Goal: Submit feedback/report problem: Submit feedback/report problem

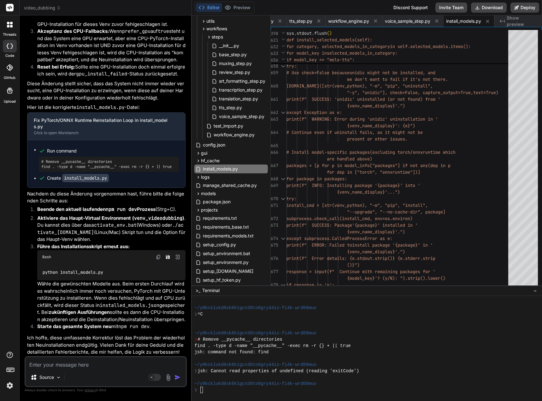
scroll to position [16010, 0]
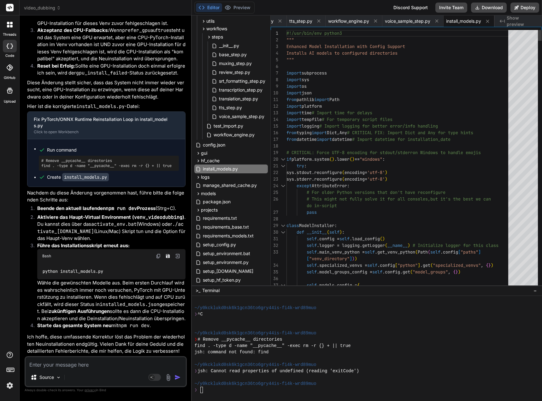
type textarea "#!/usr/bin/env python3 """ Enhanced Model Installation with Config Support Inst…"
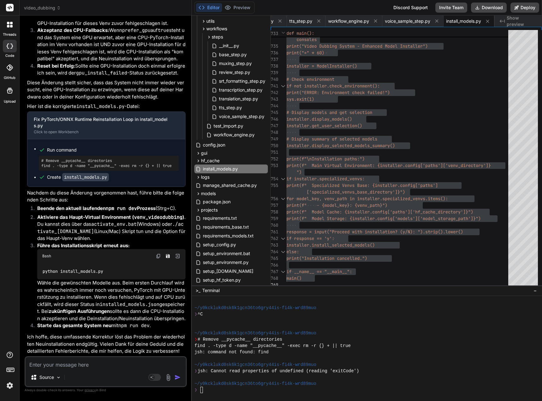
click at [51, 364] on textarea at bounding box center [106, 362] width 160 height 11
type textarea "L"
type textarea "x"
type textarea "Le"
type textarea "x"
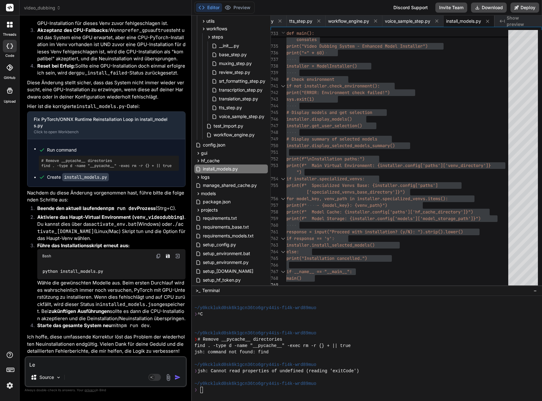
type textarea "Lei"
type textarea "x"
type textarea "Leid"
type textarea "x"
type textarea "Leide"
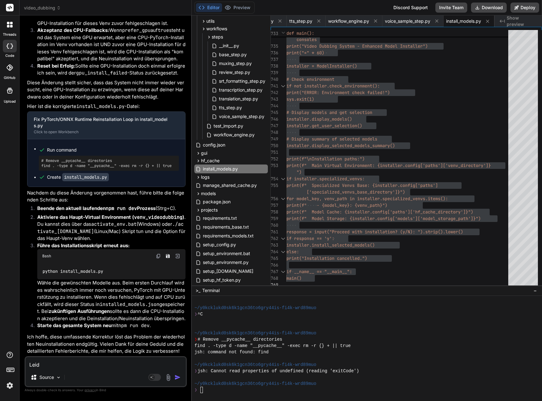
type textarea "x"
type textarea "Leider"
type textarea "x"
type textarea "Leider"
type textarea "x"
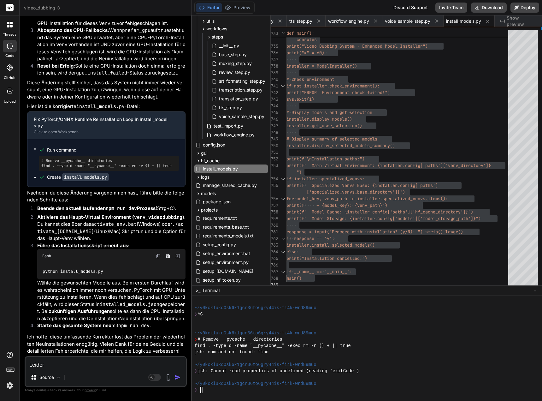
type textarea "Leider i"
type textarea "x"
type textarea "Leider im"
type textarea "x"
type textarea "Leider imm"
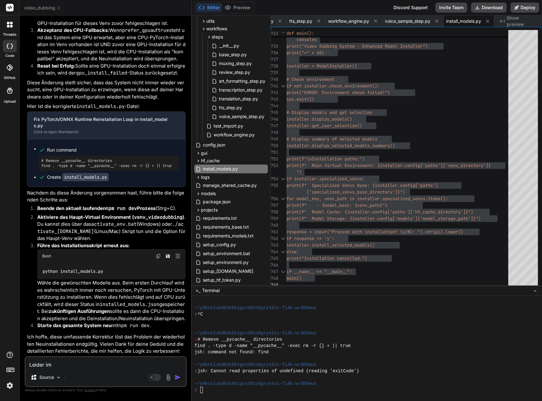
type textarea "x"
type textarea "Leider imme"
type textarea "x"
type textarea "Leider immer"
type textarea "x"
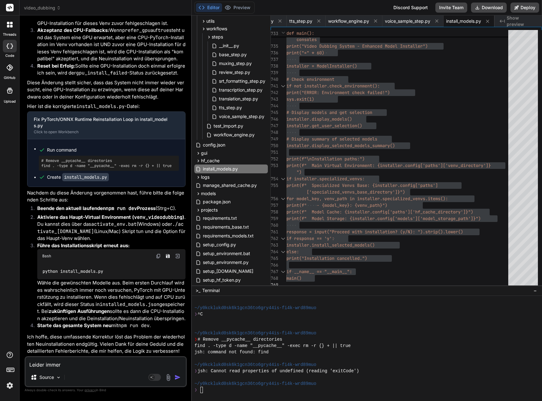
type textarea "Leider immer"
type textarea "x"
type textarea "Leider immer n"
type textarea "x"
type textarea "Leider immer no"
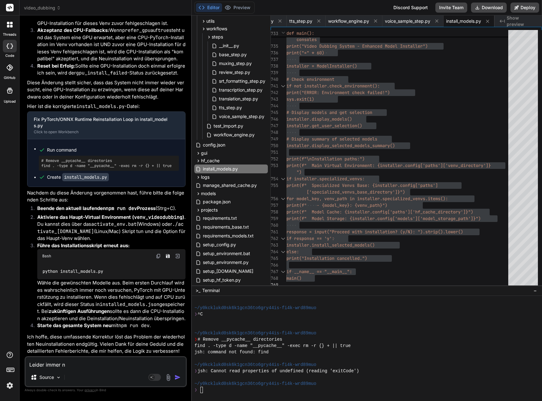
type textarea "x"
type textarea "Leider immer noc"
type textarea "x"
type textarea "Leider immer noch"
type textarea "x"
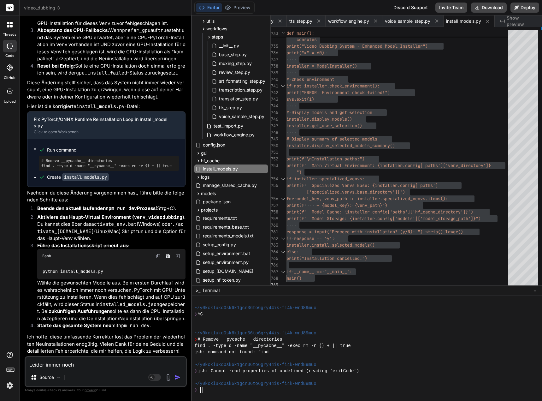
type textarea "Leider immer noch"
type textarea "x"
type textarea "Leider immer noch e"
type textarea "x"
type textarea "Leider immer noch ei"
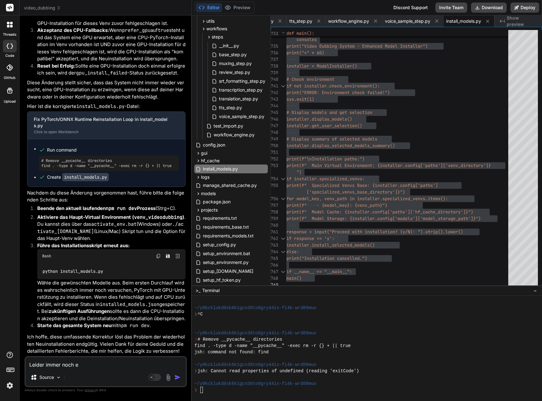
type textarea "x"
type textarea "Leider immer noch ein"
type textarea "x"
type textarea "Leider immer noch ein"
type textarea "x"
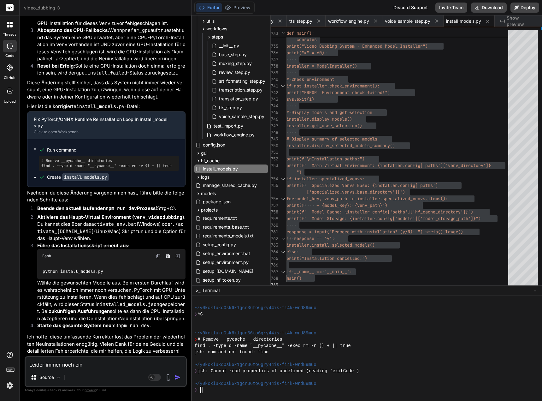
type textarea "Leider immer noch ein P"
type textarea "x"
type textarea "Leider immer noch ein Pr"
type textarea "x"
type textarea "Leider immer noch ein Pro"
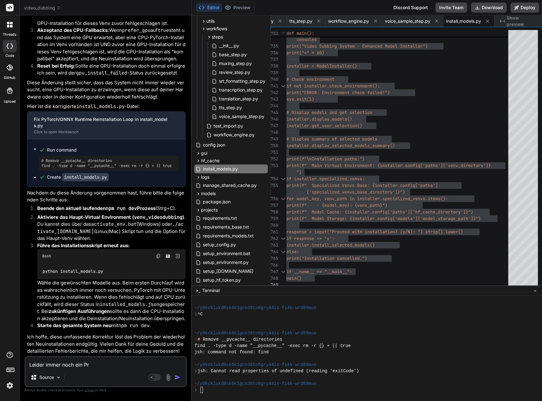
type textarea "x"
type textarea "Leider immer noch ein Prob"
type textarea "x"
type textarea "Leider immer noch ein Probl"
type textarea "x"
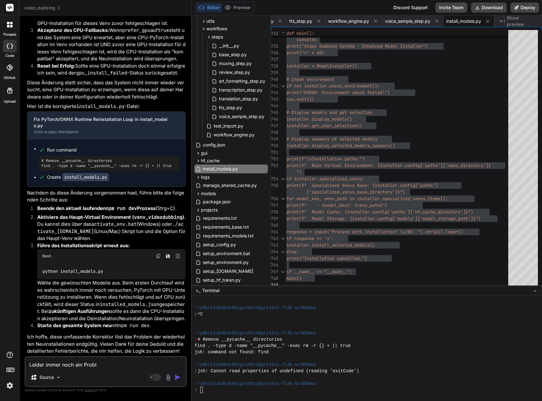
type textarea "Leider immer noch ein Proble"
type textarea "x"
type textarea "Leider immer noch ein Problem"
type textarea "x"
type textarea "Leider immer noch ein Problem"
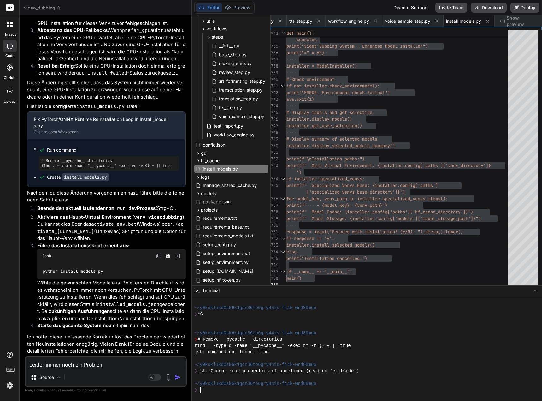
type textarea "x"
type textarea "[PERSON_NAME] immer noch ein Problem m"
type textarea "x"
type textarea "[PERSON_NAME] immer noch ein Problem mi"
type textarea "x"
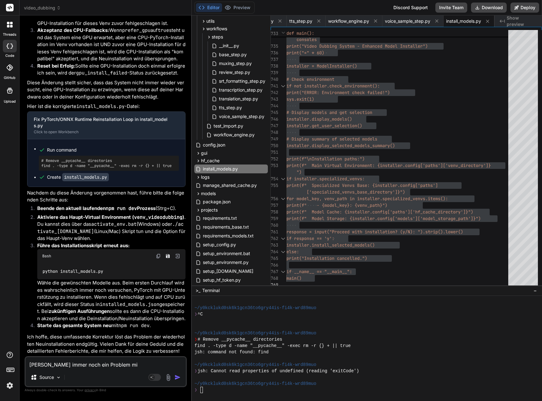
type textarea "Leider immer noch ein Problem mit"
type textarea "x"
type textarea "Leider immer noch ein Problem mit"
type textarea "x"
type textarea "[PERSON_NAME] immer noch ein Problem mit d"
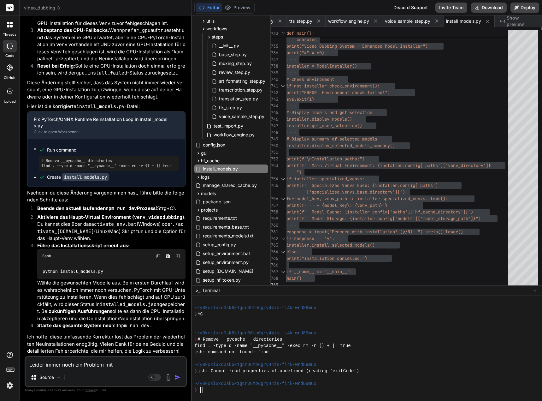
type textarea "x"
type textarea "[PERSON_NAME] immer noch ein Problem mit di"
type textarea "x"
type textarea "[PERSON_NAME] immer noch ein Problem mit die"
type textarea "x"
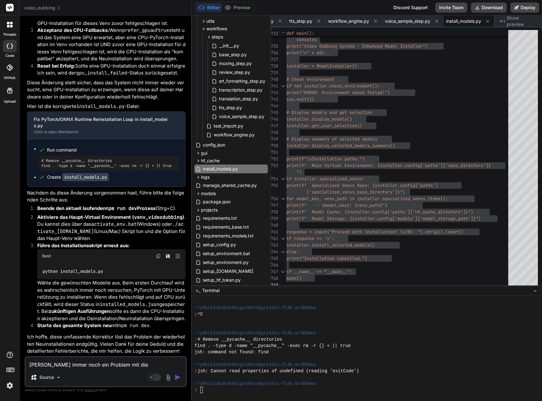
type textarea "[PERSON_NAME] immer noch ein Problem mit dies"
type textarea "x"
type textarea "[PERSON_NAME] immer noch ein Problem mit diese"
type textarea "x"
type textarea "[PERSON_NAME] immer noch ein Problem mit diesem"
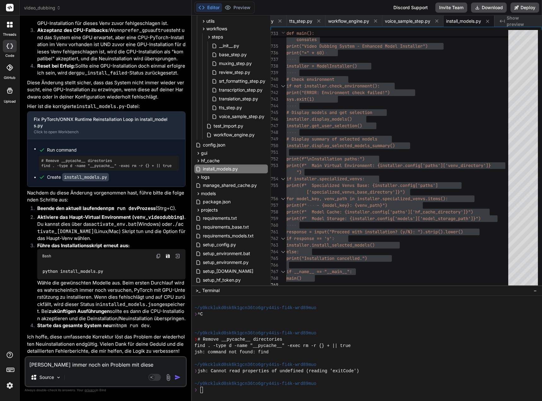
type textarea "x"
type textarea "Leider immer dnoch ein Problem mit diesem"
type textarea "x"
type textarea "[PERSON_NAME] immer danoch ein Problem mit diesem"
type textarea "x"
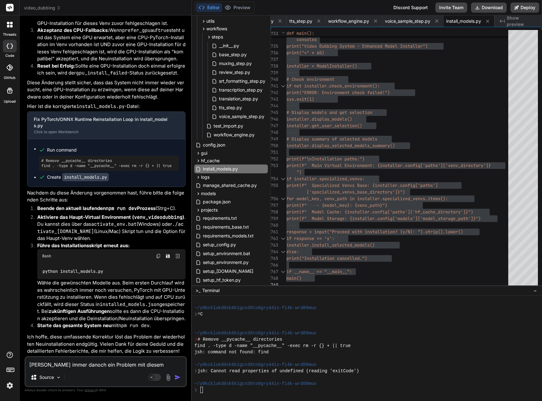
type textarea "Leider immer dasnoch ein Problem mit diesem"
type textarea "x"
type textarea "Leider immer dassnoch ein Problem mit diesem"
type textarea "x"
type textarea "[PERSON_NAME] immer dassenoch ein Problem mit diesem"
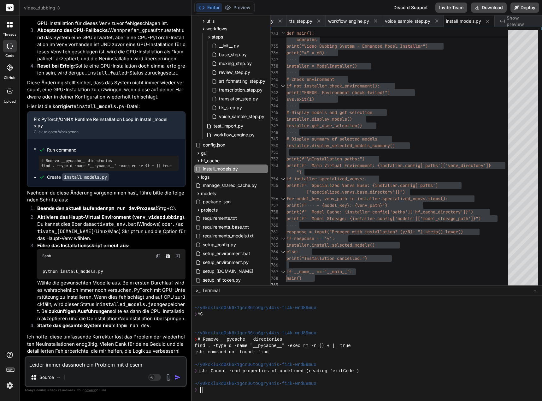
type textarea "x"
type textarea "Leider immer dasselnoch ein Problem mit diesem"
type textarea "x"
type textarea "Leider immer dasselbnoch ein Problem mit diesem"
type textarea "x"
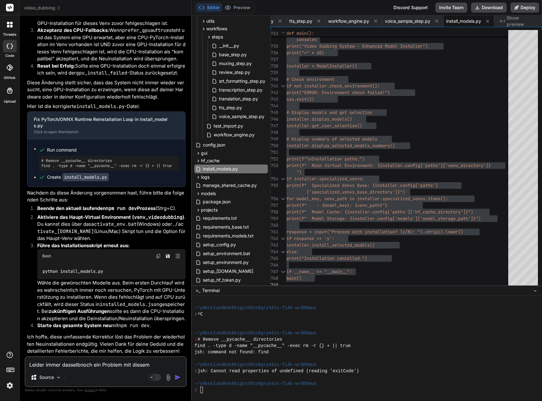
type textarea "[PERSON_NAME] immer dasselbenoch ein Problem mit diesem"
type textarea "x"
type textarea "[PERSON_NAME] immer dasselbe noch ein Problem mit diesem"
type textarea "x"
type textarea "[PERSON_NAME] immer dasselbe och ein Problem mit diesem"
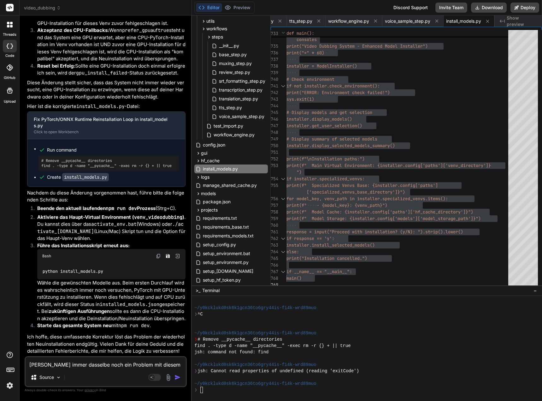
type textarea "x"
type textarea "[PERSON_NAME] immer dasselbe ch ein Problem mit diesem"
type textarea "x"
type textarea "[PERSON_NAME] immer dasselbe h ein Problem mit diesem"
type textarea "x"
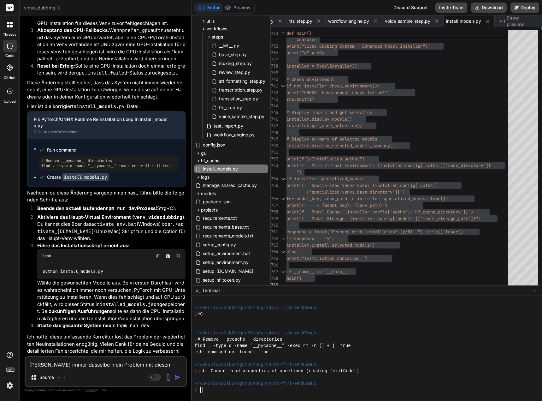
type textarea "Leider immer dasselbe ein Problem mit diesem"
type textarea "x"
type textarea "Leider immer dasselbe ein Problem mit diesem"
type textarea "x"
type textarea "[PERSON_NAME] immer dasselbe in Problem mit diesem"
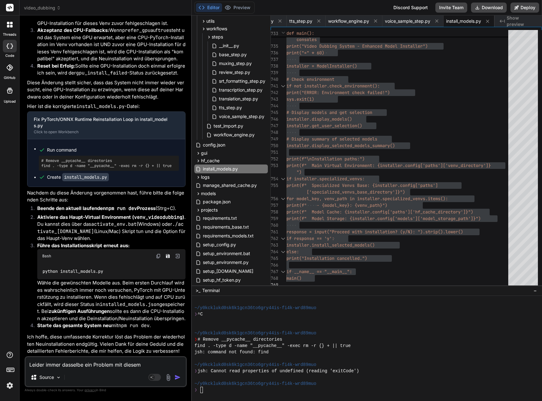
type textarea "x"
type textarea "[PERSON_NAME] immer dasselbe n Problem mit diesem"
type textarea "x"
type textarea "[PERSON_NAME] immer dasselbe Problem mit diesem"
type textarea "x"
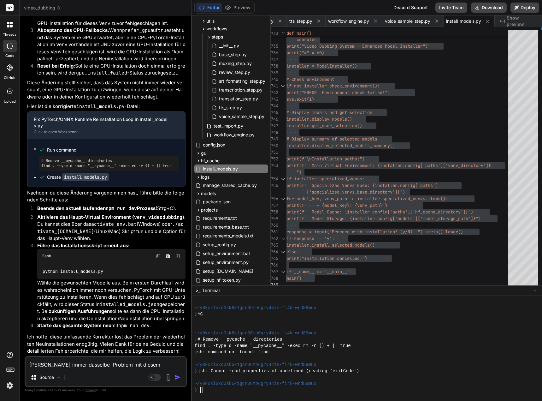
type textarea "[PERSON_NAME] immer dasselbe Problem mit diesem"
type textarea "x"
type textarea "Leider immer dasselbe Problem mit diese"
type textarea "x"
type textarea "[PERSON_NAME] immer dasselbe Problem mit dies"
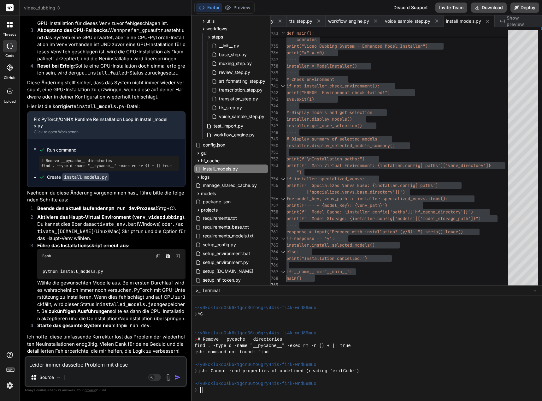
type textarea "x"
type textarea "[PERSON_NAME] immer dasselbe Problem mit die"
type textarea "x"
type textarea "Leider immer dasselbe Problem mit di"
type textarea "x"
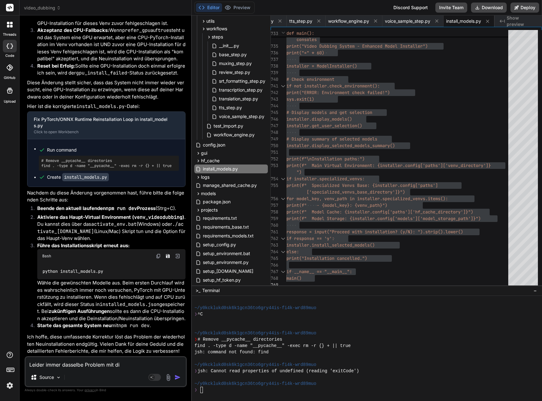
type textarea "Leider immer dasselbe Problem mit d"
type textarea "x"
type textarea "[PERSON_NAME] immer dasselbe Problem mit"
type textarea "x"
type textarea "Leider immer dasselbe Problem mit M"
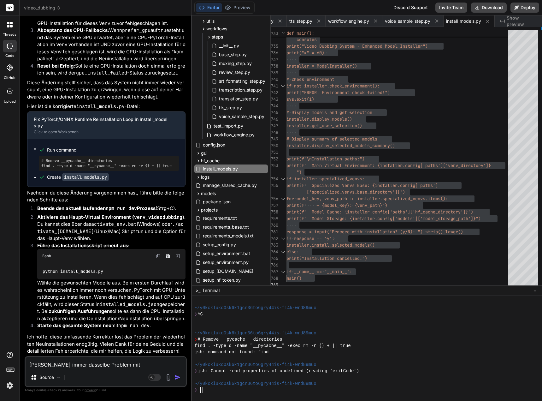
type textarea "x"
type textarea "Leider immer dasselbe Problem mit Me"
type textarea "x"
type textarea "Leider immer dasselbe Problem mit MeC"
type textarea "x"
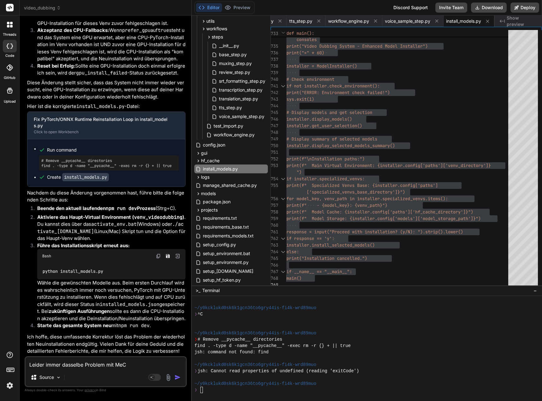
type textarea "Leider immer dasselbe Problem mit MeCa"
type textarea "x"
type textarea "Leider immer dasselbe Problem mit MeCab"
type textarea "x"
type textarea "Leider immer dasselbe Problem mit MeCab."
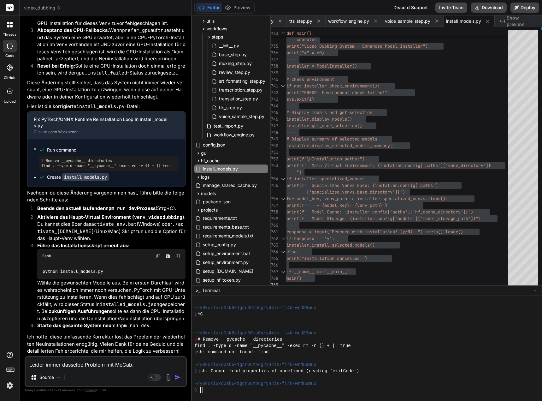
type textarea "x"
type textarea "Leider immer dasselbe Problem mit MeCab."
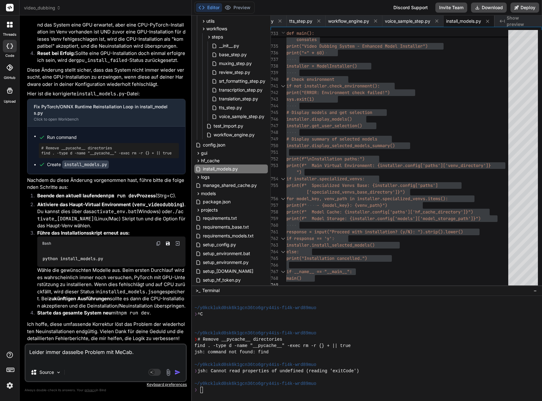
type textarea "x"
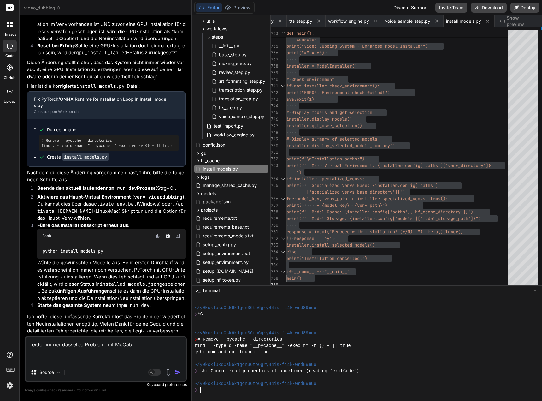
paste textarea "[0] DEBUG SUBPROCESS: voice_cloning_enabled: True [0] DEBUG SUBPROCESS: [DOMAIN…"
type textarea "Leider immer dasselbe Problem mit MeCab. [0] DEBUG SUBPROCESS: voice_cloning_en…"
type textarea "x"
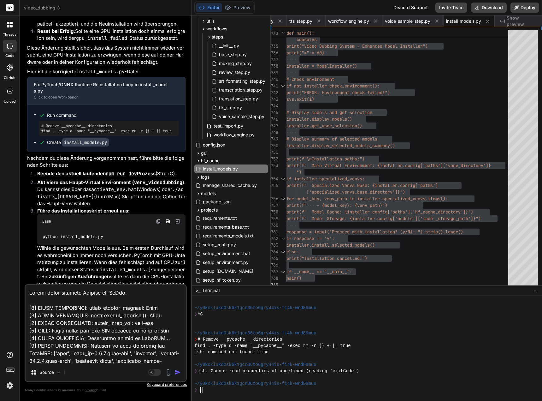
click at [140, 290] on textarea at bounding box center [106, 324] width 160 height 78
type textarea "Leider immer dasselbe Problem mit MeCab. [0] DEBUG SUBPROCESS: voice_cloning_en…"
type textarea "x"
type textarea "Leider immer dasselbe Problem mit MeCab. [0] DEBUG SUBPROCESS: voice_cloning_en…"
click at [180, 371] on img "button" at bounding box center [177, 372] width 6 height 6
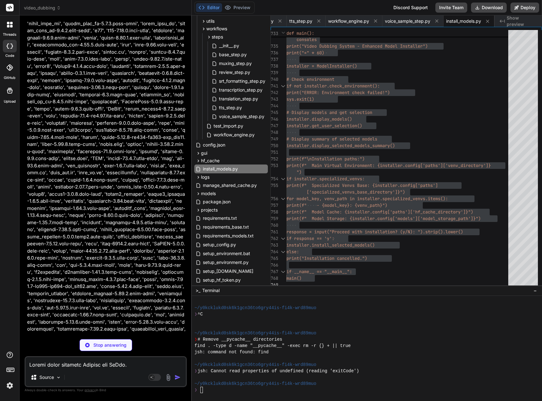
scroll to position [17244, 0]
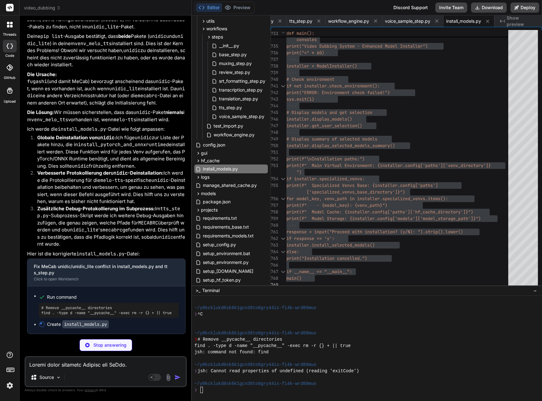
type textarea "x"
type textarea "print("Installation cancelled.") if __name__ == "__main__": main()"
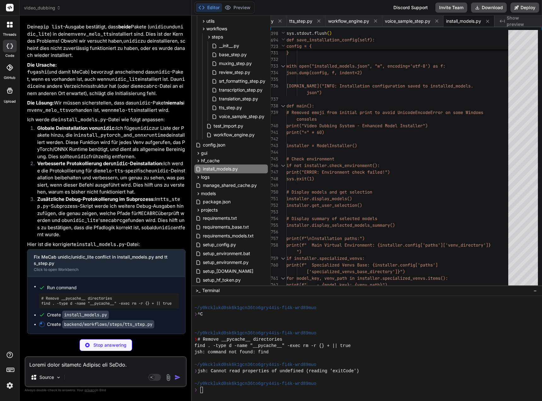
scroll to position [17253, 0]
type textarea "x"
type textarea "# Clean up the temporary script file if temp_script_path.exists(): temp_script_…"
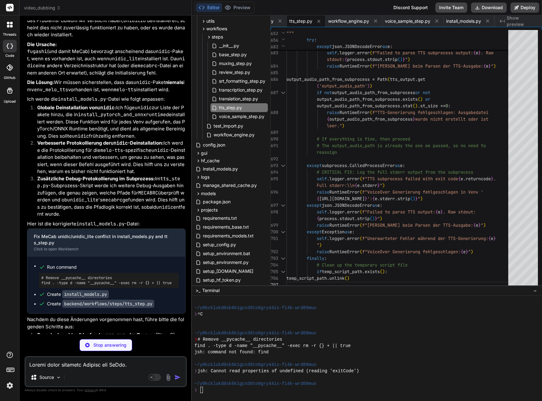
type textarea "x"
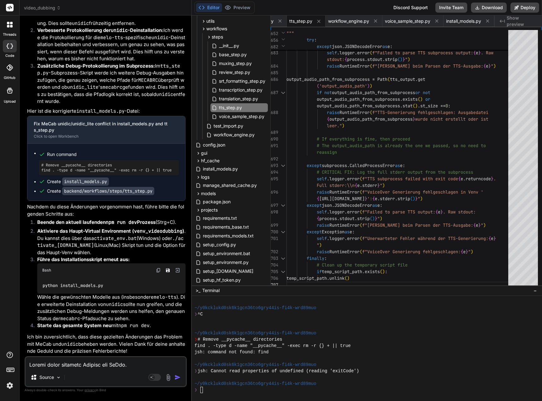
scroll to position [17386, 0]
drag, startPoint x: 227, startPoint y: 168, endPoint x: 240, endPoint y: 175, distance: 14.8
click at [227, 168] on span "install_models.py" at bounding box center [220, 169] width 36 height 8
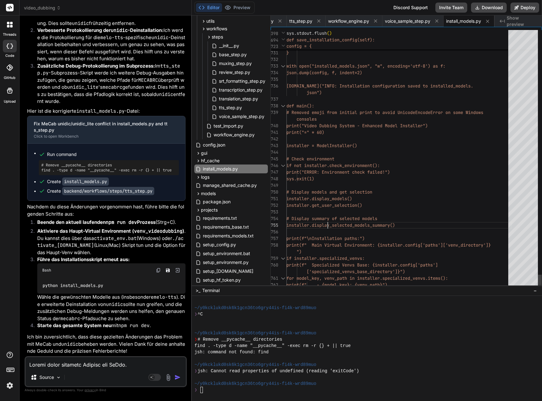
scroll to position [0, 0]
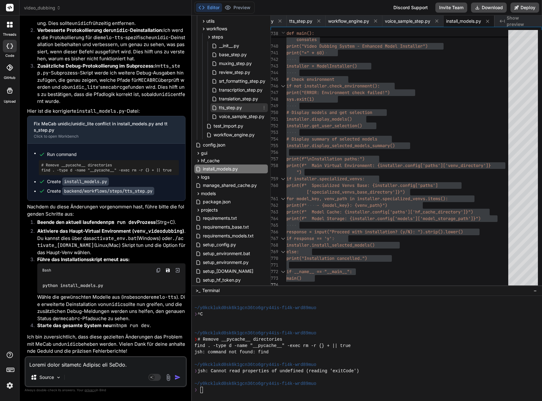
click at [239, 107] on span "tts_step.py" at bounding box center [230, 108] width 24 height 8
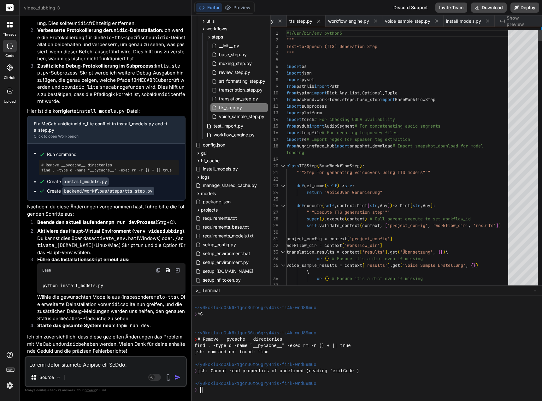
type textarea "#!/usr/bin/env python3 """ Text-to-Speech (TTS) Generation Step """ import os i…"
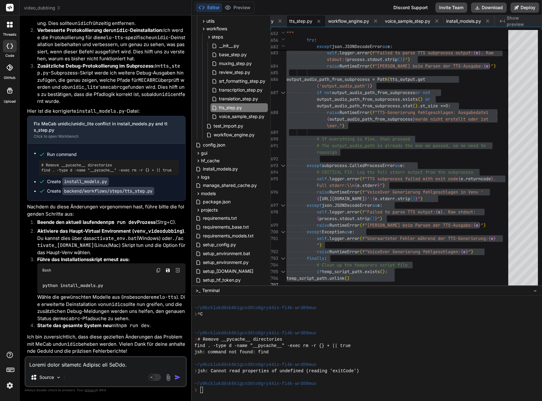
click at [94, 363] on textarea at bounding box center [106, 362] width 160 height 11
type textarea "V"
type textarea "x"
type textarea "Vi"
type textarea "x"
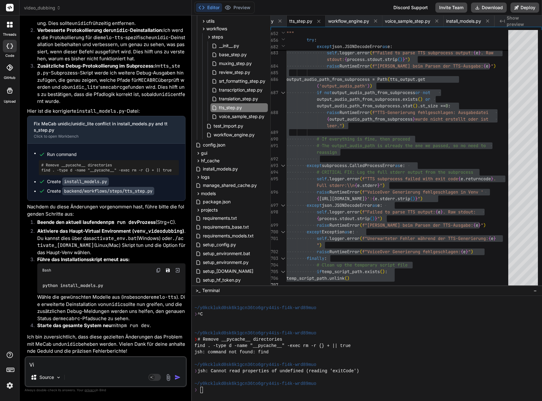
type textarea "Vie"
type textarea "x"
type textarea "Viel"
type textarea "x"
type textarea "Viele"
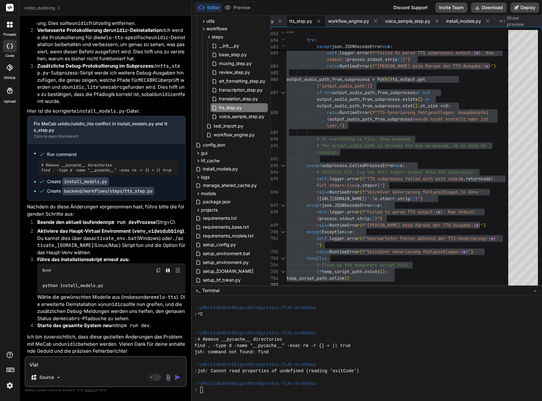
type textarea "x"
type textarea "Viele"
type textarea "x"
type textarea "Viele S"
type textarea "x"
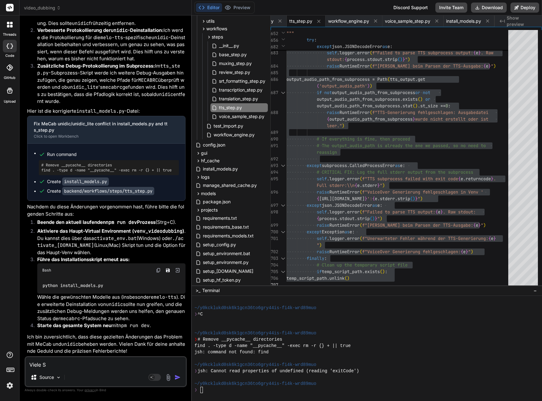
type textarea "Viele Sy"
type textarea "x"
type textarea "Viele Syn"
type textarea "x"
type textarea "Viele Synt"
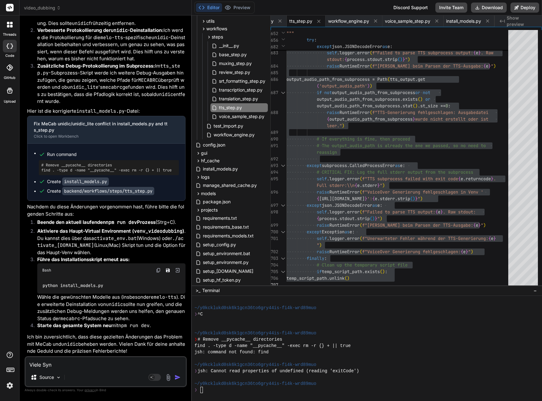
type textarea "x"
type textarea "Viele Synta"
type textarea "x"
type textarea "Viele Syntax"
type textarea "x"
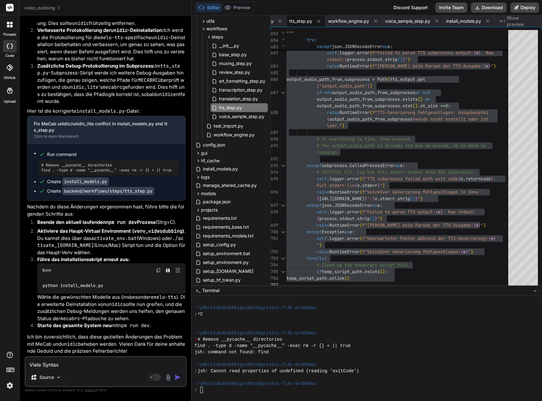
type textarea "Viele Syntax"
type textarea "x"
type textarea "Viele Syntax E"
type textarea "x"
type textarea "Viele Syntax Er"
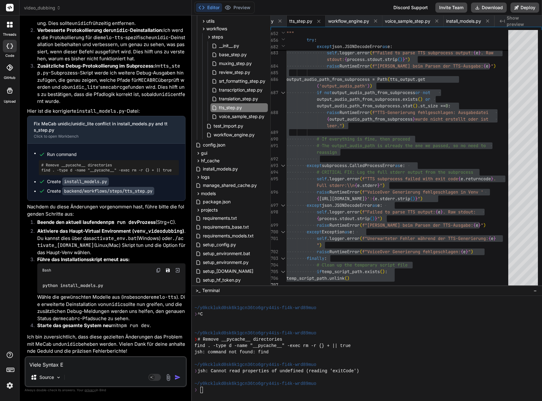
type textarea "x"
type textarea "Viele Syntax Err"
type textarea "x"
type textarea "Viele Syntax Erro"
type textarea "x"
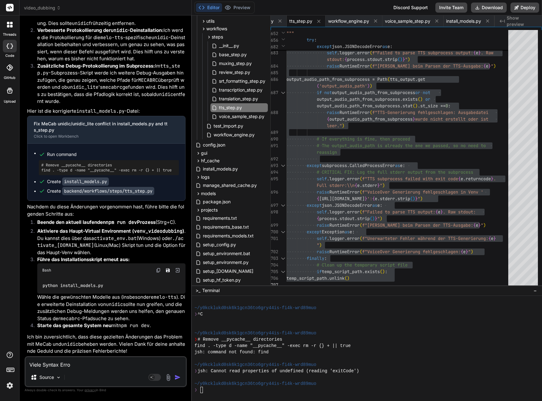
type textarea "Viele Syntax Error"
type textarea "x"
type textarea "Viele Syntax Errors"
type textarea "x"
type textarea "Viele Syntax Errors"
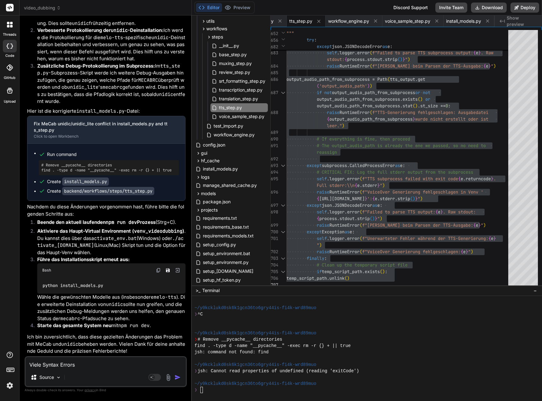
type textarea "x"
type textarea "Viele Syntax Errors i"
type textarea "x"
type textarea "Viele Syntax Errors in"
type textarea "x"
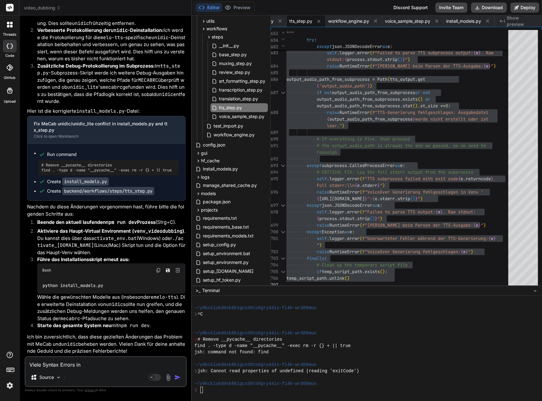
type textarea "Viele Syntax Errors in"
type textarea "x"
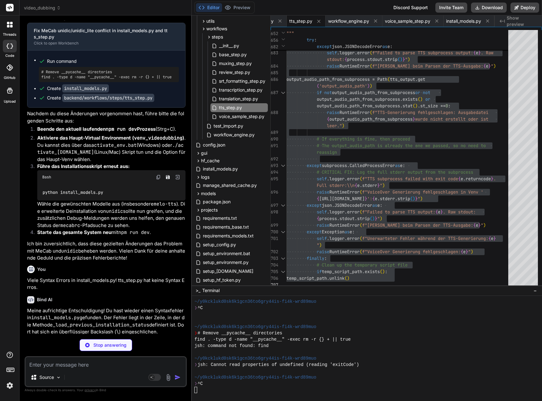
scroll to position [2303, 0]
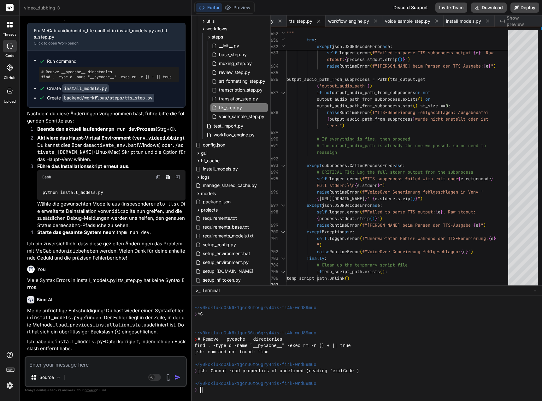
click at [59, 291] on div "You Viele Syntax Errors in install_models.py! tts_step.py hat keine Syntax Erro…" at bounding box center [106, 277] width 158 height 28
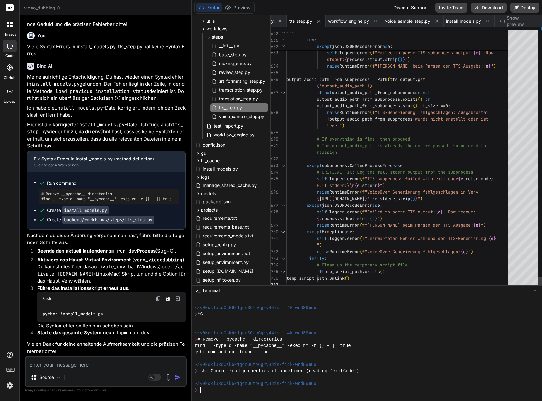
scroll to position [0, 0]
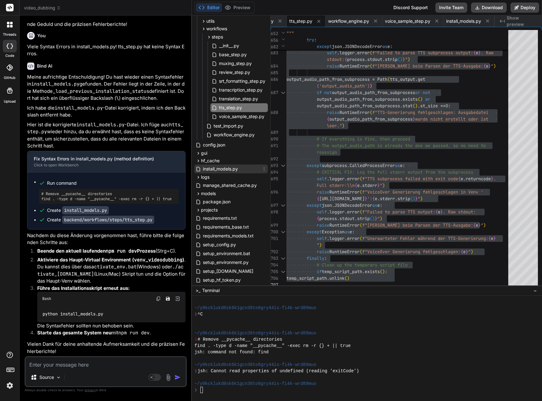
click at [226, 165] on div "install_models.py" at bounding box center [231, 168] width 74 height 9
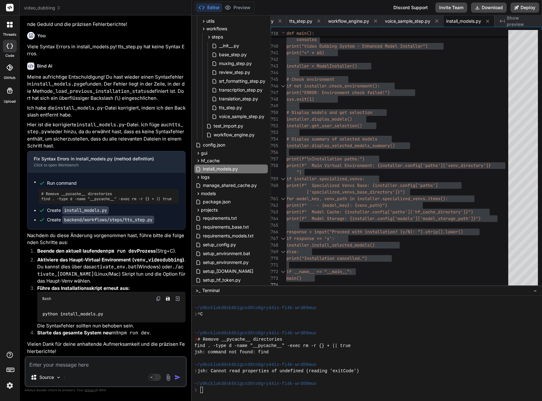
click at [157, 299] on img at bounding box center [158, 298] width 5 height 5
click at [86, 364] on textarea at bounding box center [106, 362] width 160 height 11
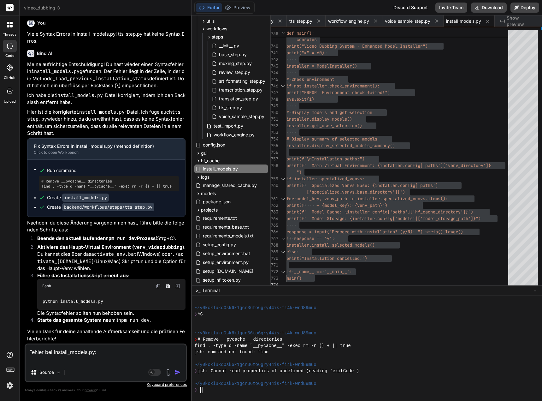
paste textarea "Installing Selected Models... ======================================== Installi…"
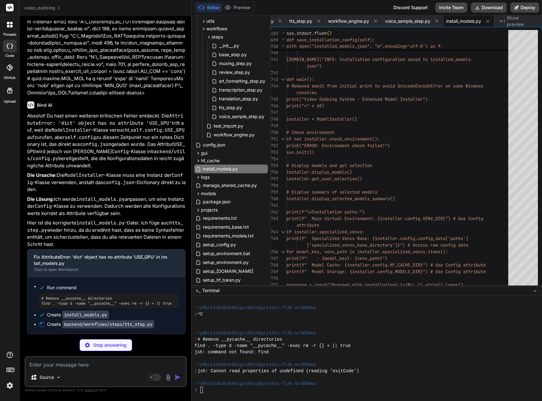
scroll to position [18107, 0]
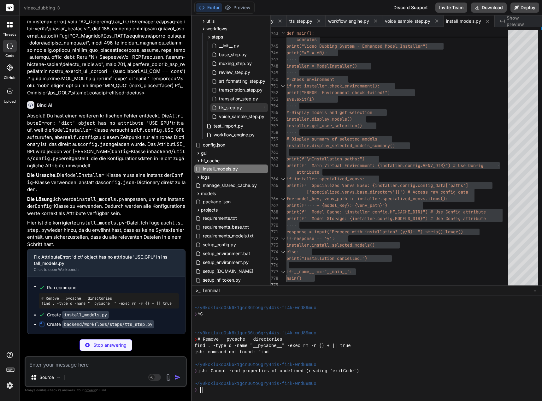
drag, startPoint x: 241, startPoint y: 109, endPoint x: 265, endPoint y: 124, distance: 28.5
click at [241, 109] on span "tts_step.py" at bounding box center [230, 108] width 24 height 8
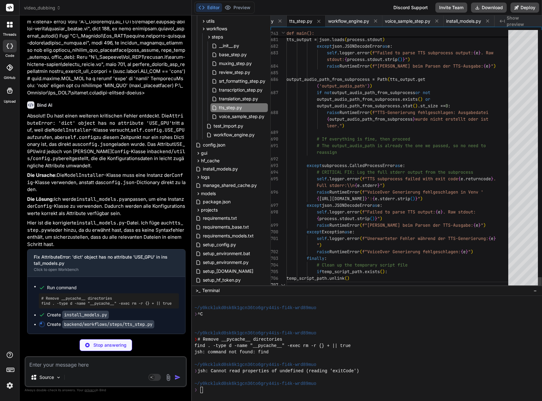
drag, startPoint x: 327, startPoint y: 156, endPoint x: 353, endPoint y: 172, distance: 30.3
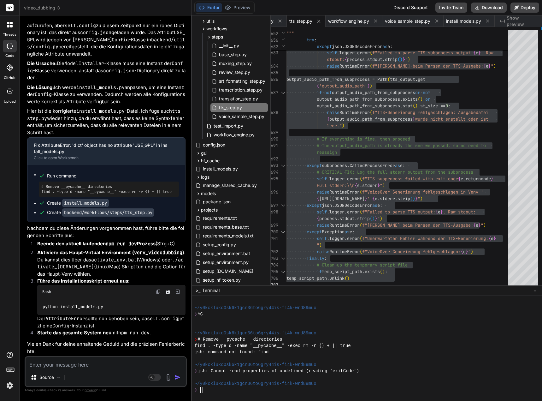
scroll to position [18219, 0]
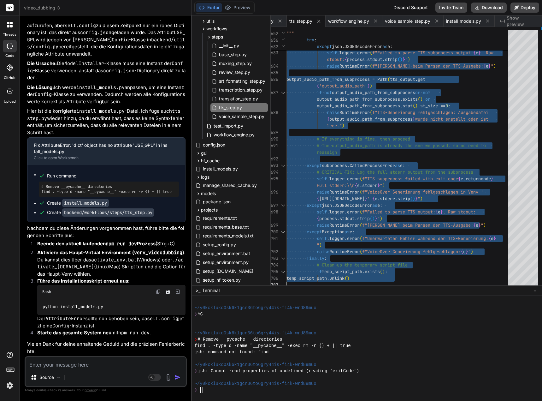
click at [77, 362] on textarea at bounding box center [106, 362] width 160 height 11
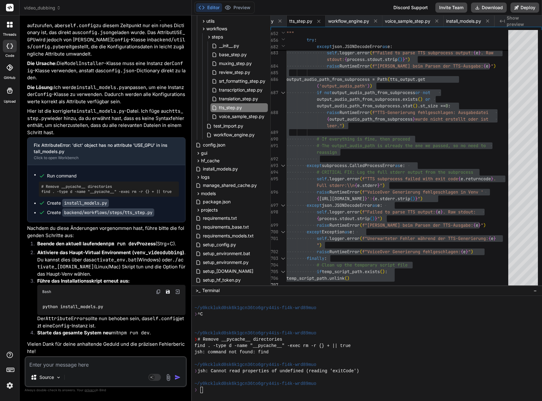
click at [52, 366] on textarea at bounding box center [106, 362] width 160 height 11
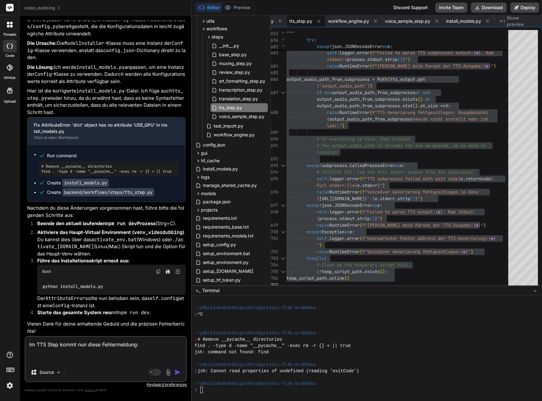
paste textarea "[1] Received progress_update from backend: { [1] workflow_id: '4994f12b-45ef-4a…"
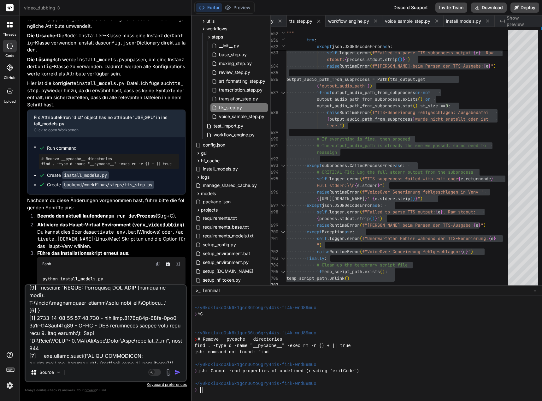
scroll to position [347, 0]
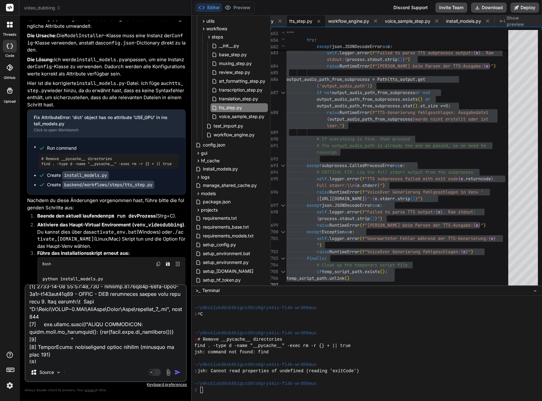
click at [177, 371] on img "button" at bounding box center [177, 372] width 6 height 6
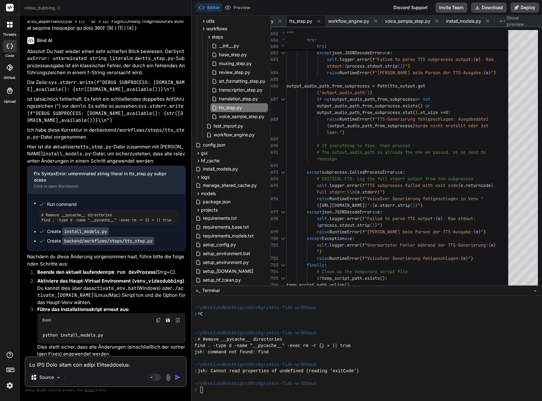
scroll to position [19167, 0]
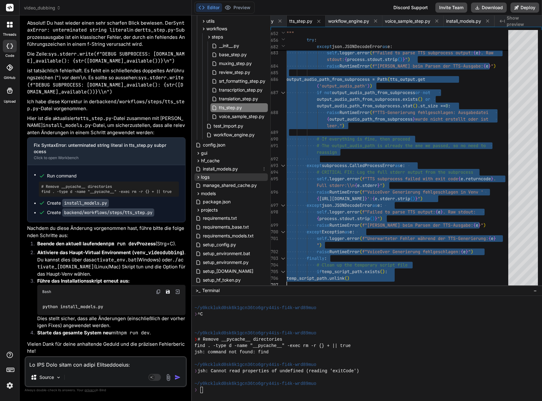
drag, startPoint x: 217, startPoint y: 167, endPoint x: 247, endPoint y: 178, distance: 31.5
click at [217, 167] on span "install_models.py" at bounding box center [220, 169] width 36 height 8
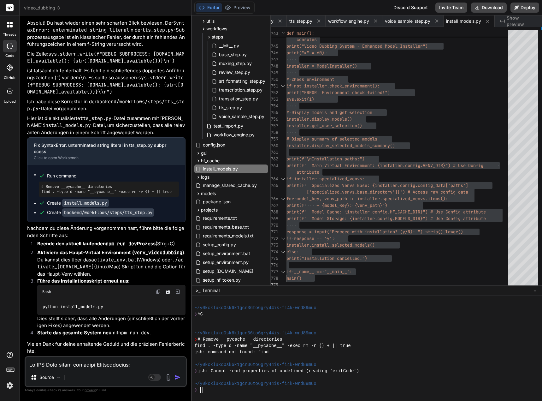
click at [56, 361] on textarea at bounding box center [106, 362] width 160 height 11
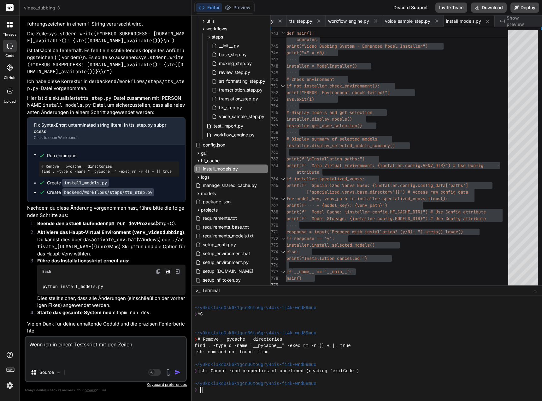
click at [44, 353] on textarea "Wenn ich in einem Testskript mit den Zeilen" at bounding box center [106, 350] width 160 height 27
click at [42, 357] on textarea "Wenn ich in einem Testskript mit den Zeilen" at bounding box center [106, 350] width 160 height 27
paste textarea "print ("Start Import Melo TTS...") from melo.api import TTS print ("Ende Import…"
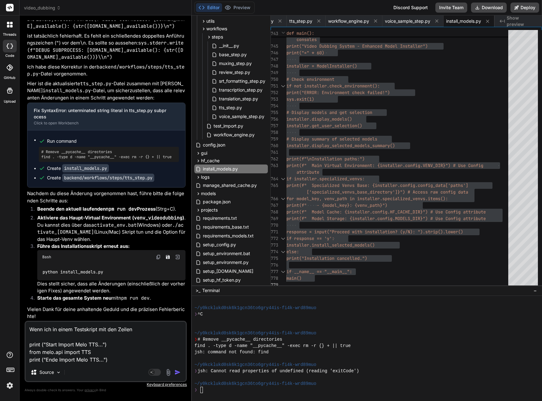
drag, startPoint x: 53, startPoint y: 328, endPoint x: 73, endPoint y: 328, distance: 20.2
click at [73, 328] on textarea "Wenn ich in einem Testskript mit den Zeilen print ("Start Import Melo TTS...") …" at bounding box center [106, 342] width 160 height 42
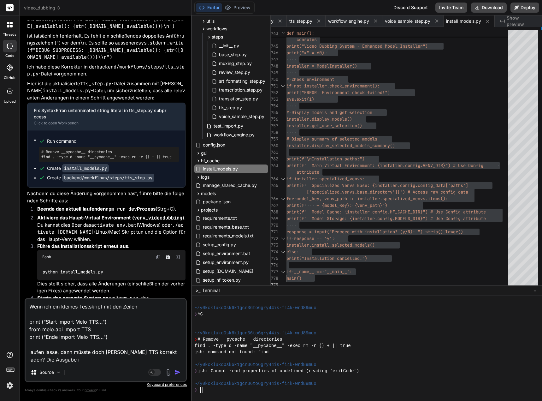
click at [30, 352] on textarea "Wenn ich ein kleines Testskript mit den Zeilen print ("Start Import Melo TTS...…" at bounding box center [106, 331] width 160 height 64
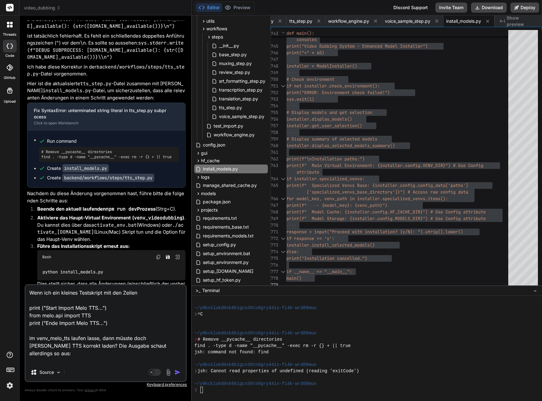
click at [57, 355] on textarea "Wenn ich ein kleines Testskript mit den Zeilen print ("Start Import Melo TTS...…" at bounding box center [106, 324] width 160 height 78
click at [55, 357] on textarea "Wenn ich ein kleines Testskript mit den Zeilen print ("Start Import Melo TTS...…" at bounding box center [106, 324] width 160 height 78
paste textarea "(venv_melo_tts) D:\_Projekte\Syn_PRG1\[DOMAIN_NAME]\video-dubbing-system\tests>…"
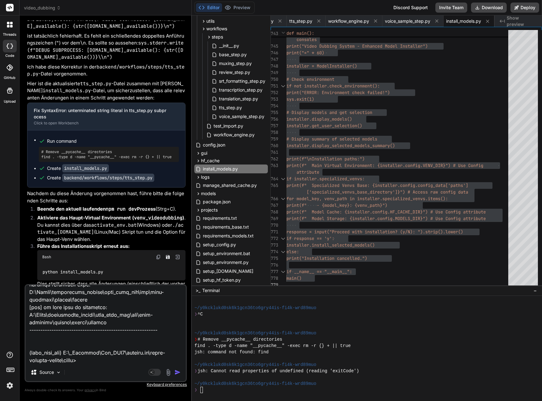
click at [180, 372] on img "button" at bounding box center [177, 372] width 6 height 6
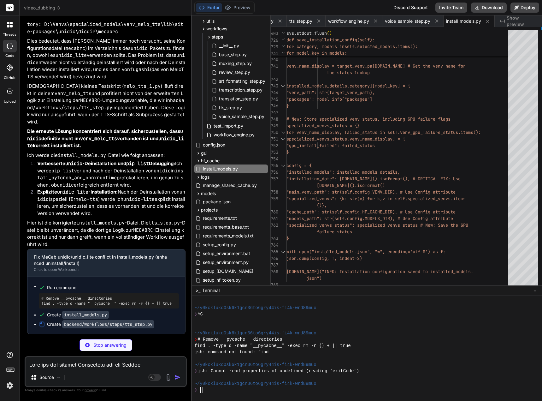
scroll to position [19811, 0]
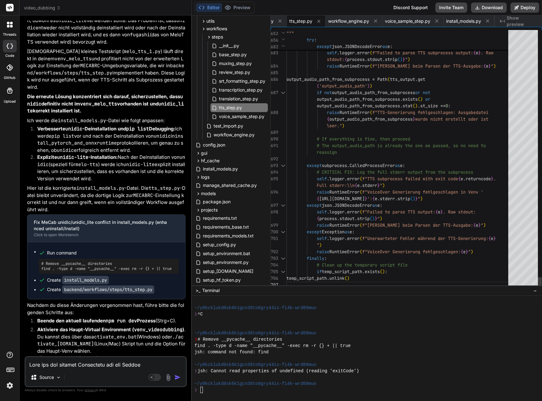
drag, startPoint x: 341, startPoint y: 246, endPoint x: 374, endPoint y: 254, distance: 33.4
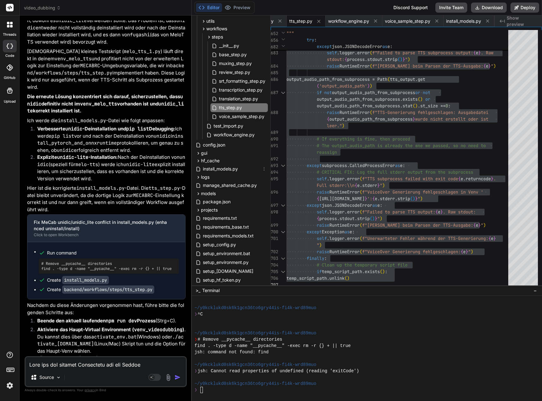
drag, startPoint x: 222, startPoint y: 168, endPoint x: 267, endPoint y: 180, distance: 46.7
click at [222, 168] on span "install_models.py" at bounding box center [220, 169] width 36 height 8
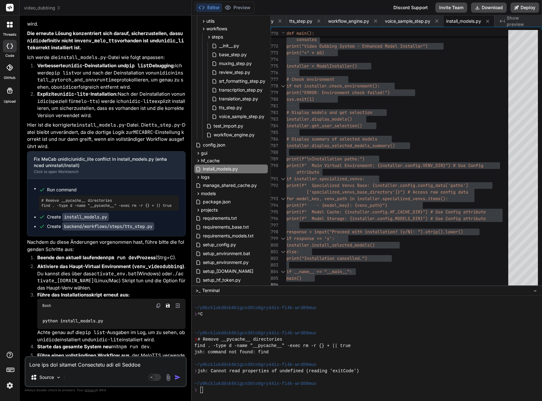
scroll to position [19906, 0]
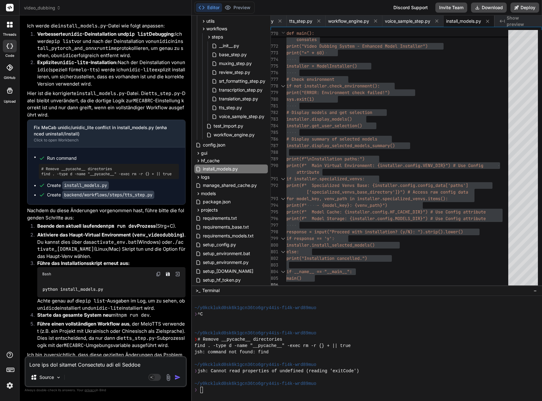
click at [157, 276] on img at bounding box center [158, 273] width 5 height 5
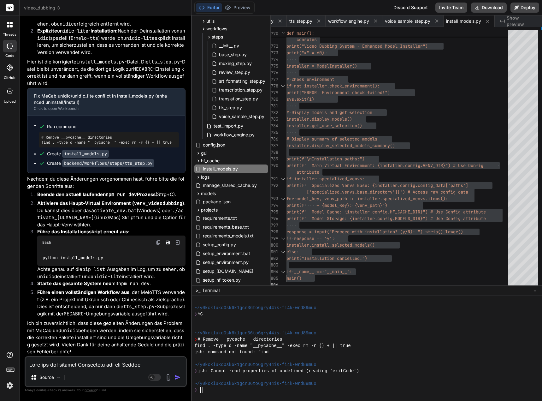
scroll to position [19973, 0]
